Goal: Check status: Check status

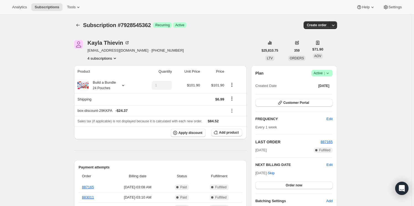
click at [103, 57] on button "4 subscriptions" at bounding box center [102, 59] width 30 height 6
click at [104, 88] on span "4834787410" at bounding box center [96, 87] width 20 height 4
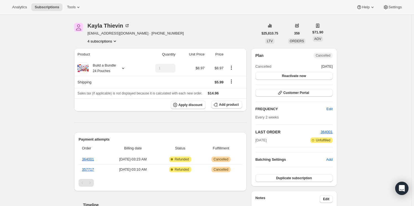
scroll to position [25, 0]
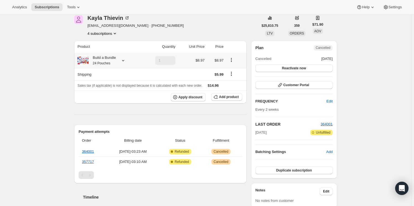
click at [106, 63] on small "24 Pouches" at bounding box center [101, 63] width 17 height 4
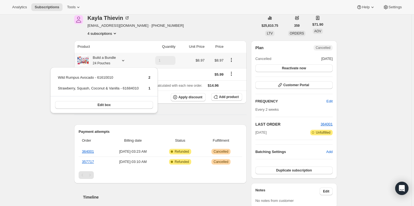
click at [106, 61] on small "24 Pouches" at bounding box center [101, 63] width 17 height 4
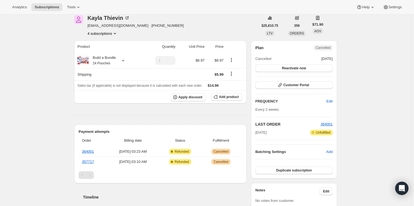
click at [115, 33] on icon "Product actions" at bounding box center [115, 34] width 6 height 6
click at [110, 52] on span "4762665042" at bounding box center [104, 53] width 37 height 6
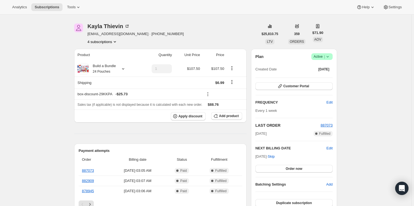
scroll to position [25, 0]
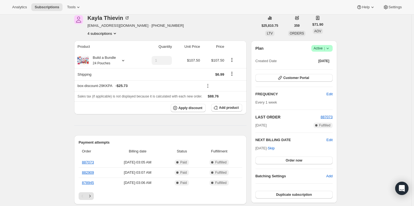
click at [103, 31] on button "4 subscriptions" at bounding box center [102, 34] width 30 height 6
click at [109, 72] on span "7928545362" at bounding box center [104, 72] width 37 height 6
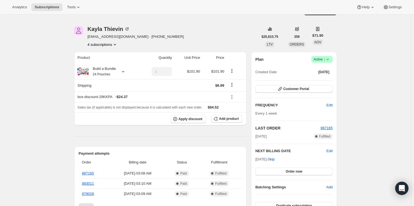
scroll to position [25, 0]
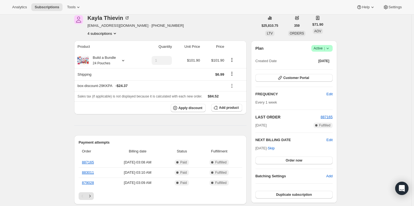
click at [103, 32] on button "4 subscriptions" at bounding box center [102, 34] width 30 height 6
click at [100, 50] on span "4762665042" at bounding box center [104, 53] width 37 height 6
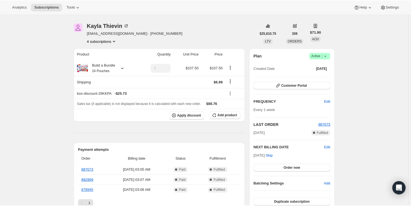
scroll to position [25, 0]
